Goal: Task Accomplishment & Management: Manage account settings

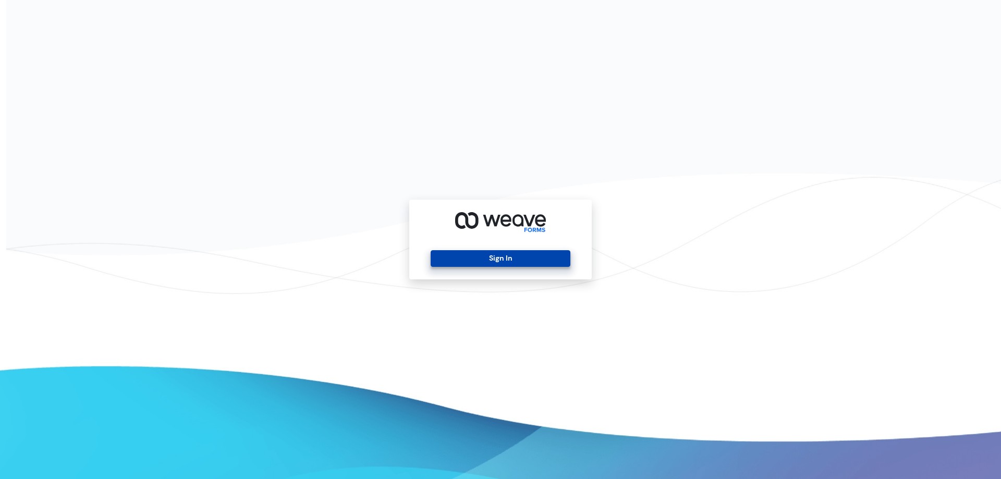
click at [517, 260] on button "Sign In" at bounding box center [500, 258] width 139 height 17
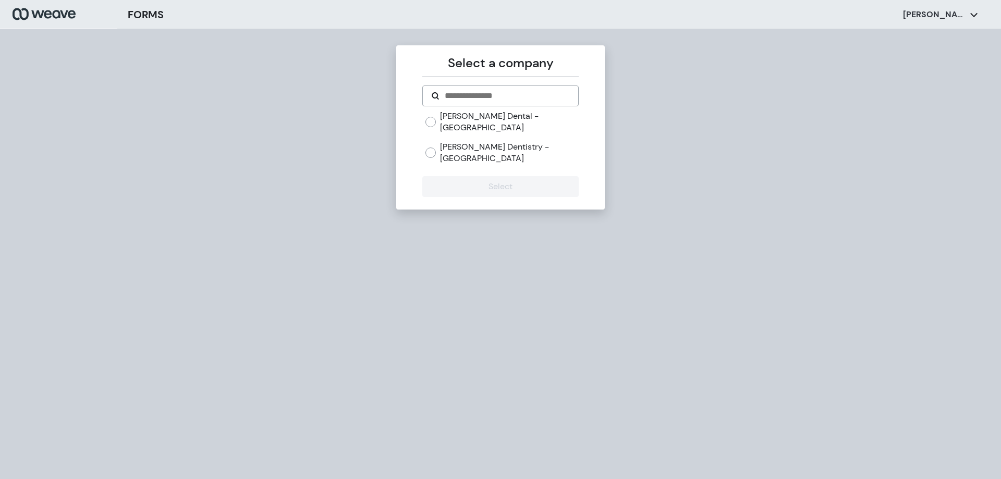
click at [444, 141] on label "Fiorillo Dentistry - Winchester" at bounding box center [509, 152] width 138 height 22
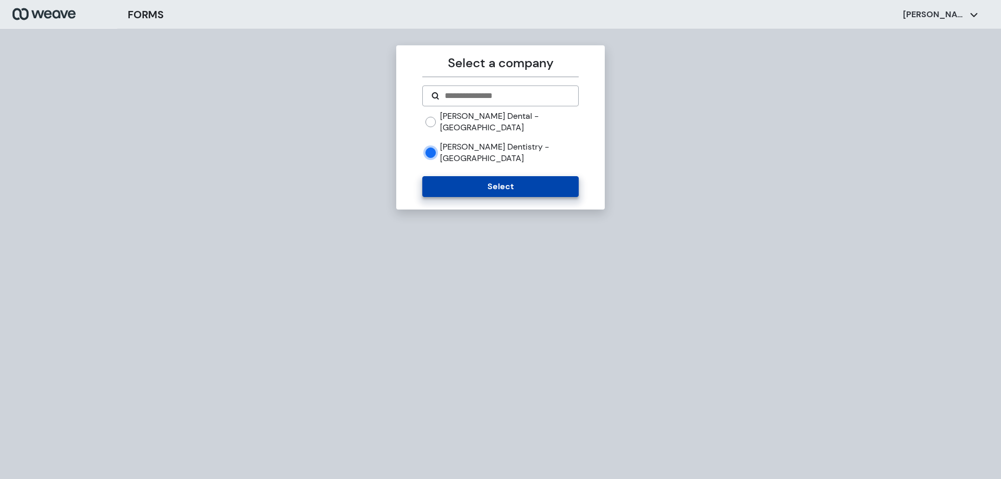
click at [498, 176] on button "Select" at bounding box center [500, 186] width 156 height 21
